Goal: Information Seeking & Learning: Learn about a topic

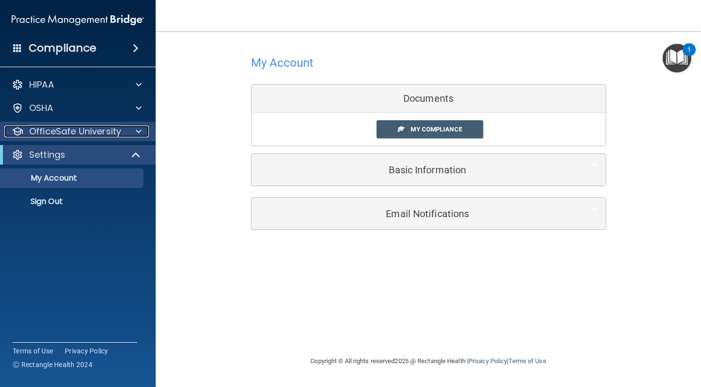
click at [65, 137] on p "OfficeSafe University" at bounding box center [75, 132] width 92 height 12
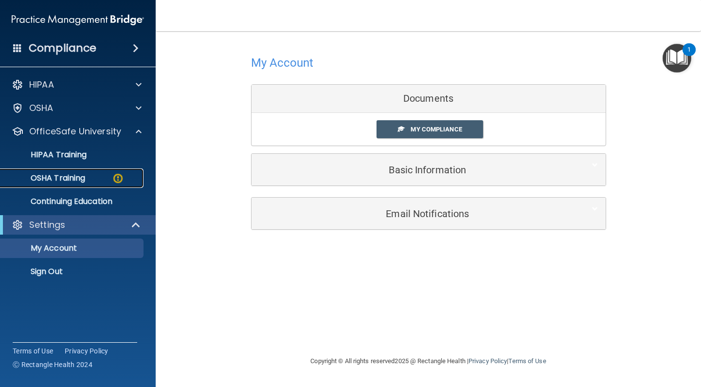
click at [67, 175] on p "OSHA Training" at bounding box center [45, 178] width 79 height 10
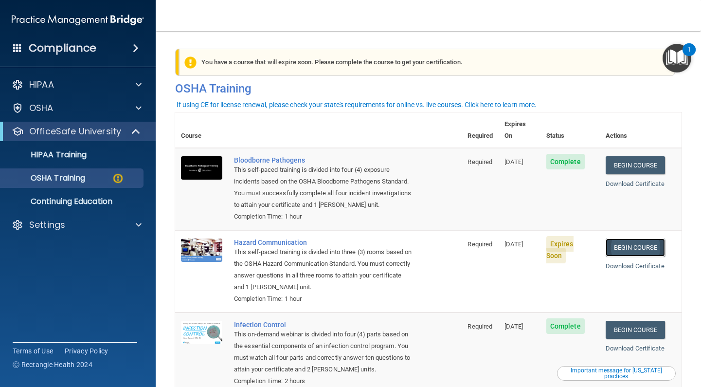
click at [636, 238] on link "Begin Course" at bounding box center [635, 247] width 59 height 18
click at [69, 158] on p "HIPAA Training" at bounding box center [46, 155] width 80 height 10
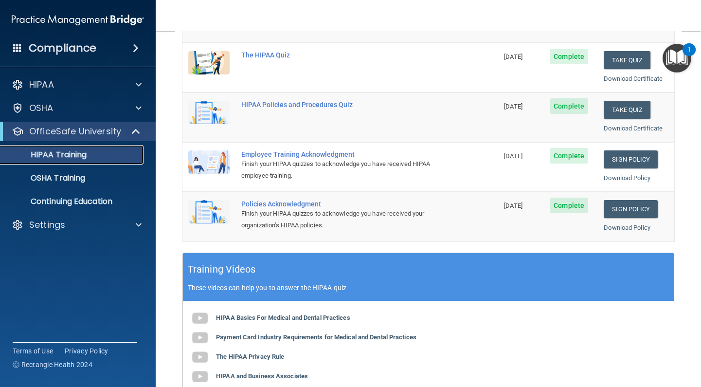
scroll to position [243, 0]
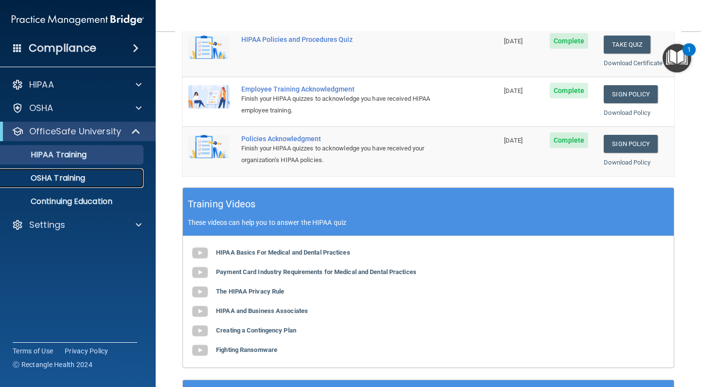
click at [75, 177] on p "OSHA Training" at bounding box center [45, 178] width 79 height 10
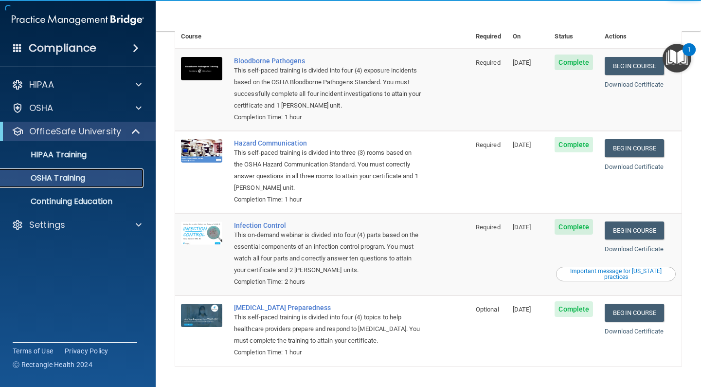
scroll to position [92, 0]
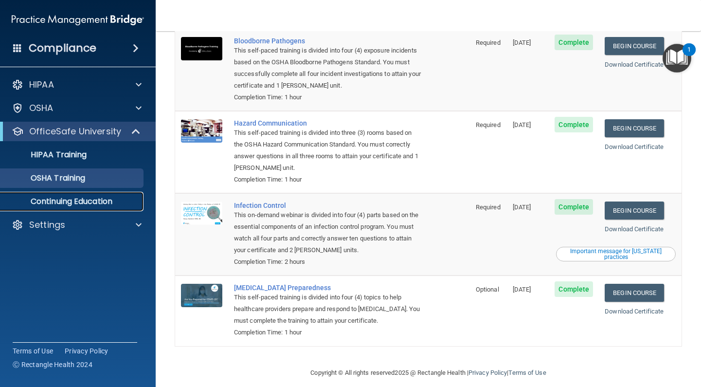
click at [99, 207] on link "Continuing Education" at bounding box center [66, 201] width 153 height 19
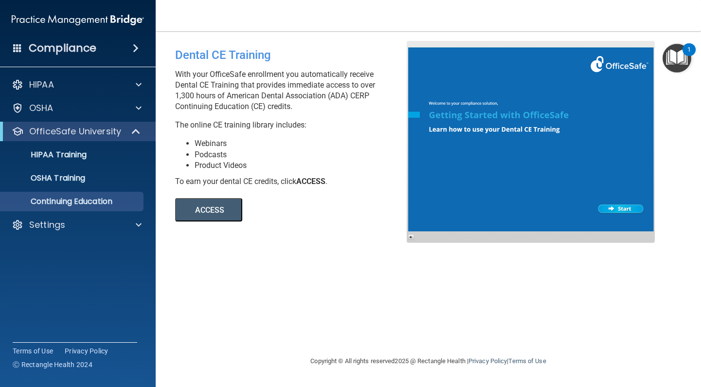
click at [223, 209] on button "ACCESS" at bounding box center [208, 209] width 67 height 23
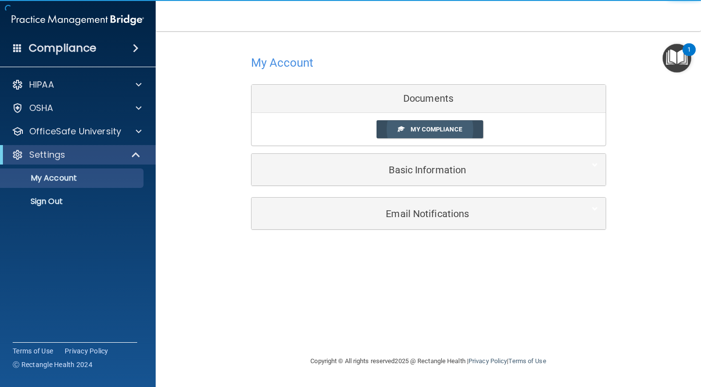
click at [451, 138] on link "My Compliance" at bounding box center [430, 129] width 107 height 18
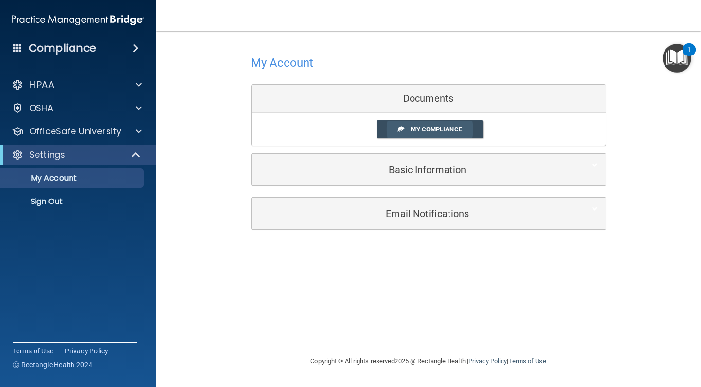
click at [462, 127] on span "My Compliance" at bounding box center [436, 129] width 51 height 7
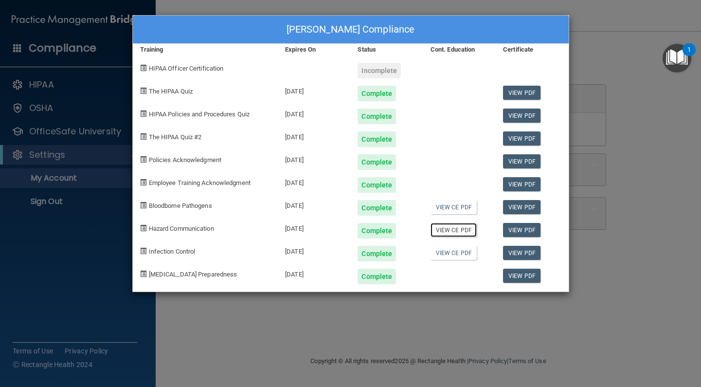
click at [455, 227] on link "View CE PDF" at bounding box center [454, 230] width 46 height 14
